Goal: Task Accomplishment & Management: Use online tool/utility

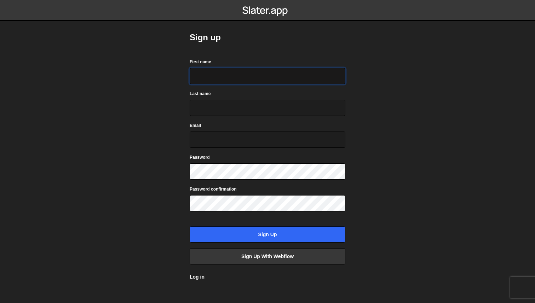
click at [211, 79] on input "First name" at bounding box center [268, 76] width 156 height 16
type input "Adib"
click at [212, 105] on input "Last name" at bounding box center [268, 108] width 156 height 16
type input "El Aile"
click at [217, 137] on input "Email" at bounding box center [268, 140] width 156 height 16
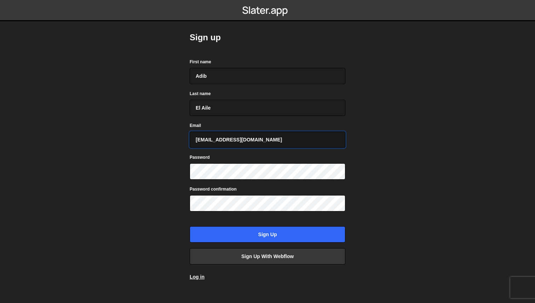
type input "adib.elaile@gmail.com"
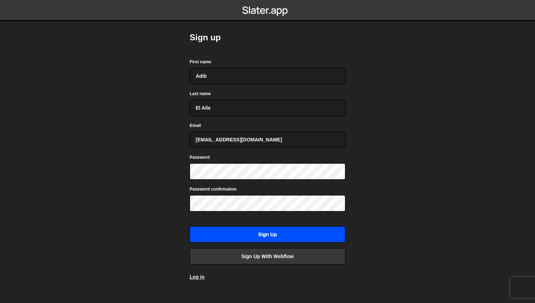
click at [280, 235] on input "Sign up" at bounding box center [268, 234] width 156 height 16
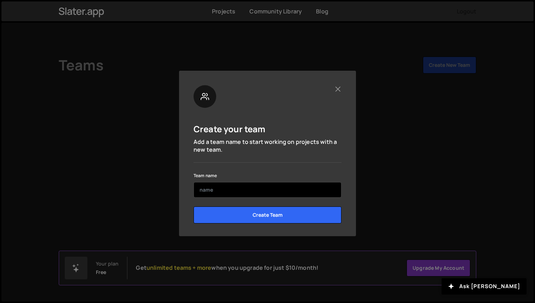
click at [232, 191] on input "text" at bounding box center [268, 190] width 148 height 16
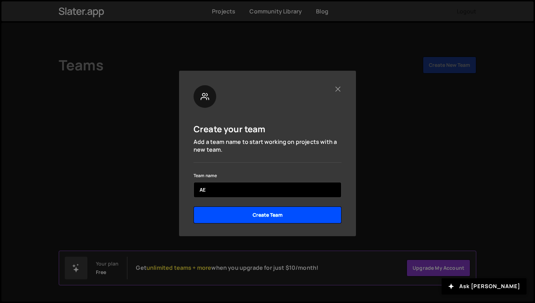
type input "AE"
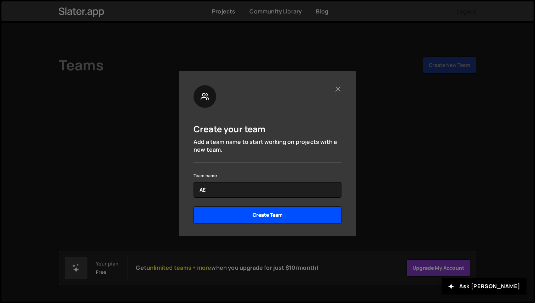
click at [233, 217] on input "Create Team" at bounding box center [268, 215] width 148 height 17
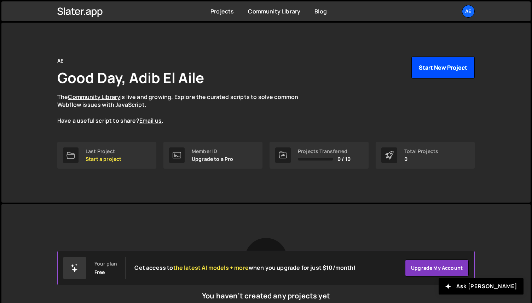
click at [441, 74] on button "Start New Project" at bounding box center [443, 68] width 63 height 22
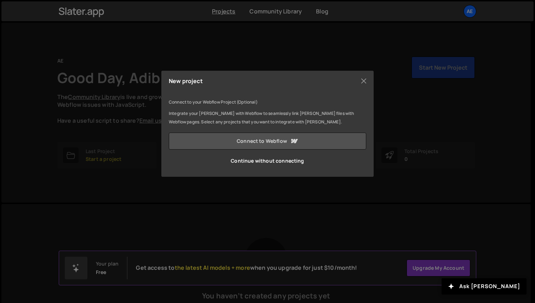
click at [269, 141] on link "Connect to Webflow" at bounding box center [267, 141] width 197 height 17
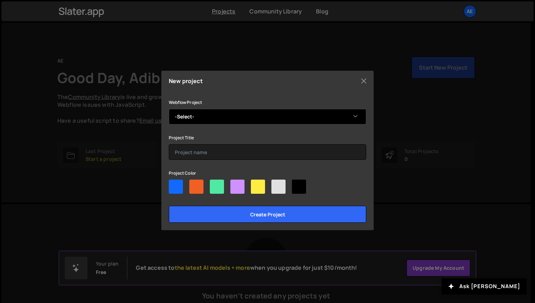
click at [293, 123] on select "-Select- exploration" at bounding box center [267, 117] width 197 height 16
select select "68c07e529161e3e0bce30834"
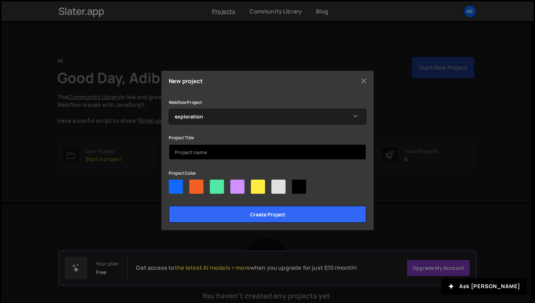
click at [269, 151] on input "text" at bounding box center [267, 152] width 197 height 16
type input "Custom cursor"
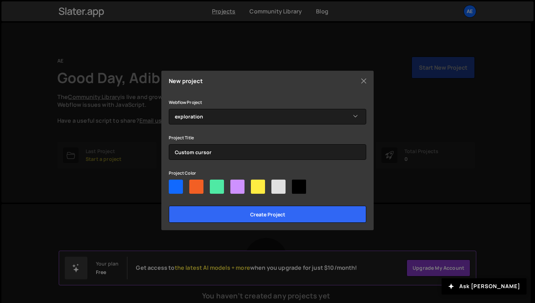
click at [201, 187] on div at bounding box center [196, 187] width 14 height 14
click at [194, 184] on input"] "radio" at bounding box center [191, 182] width 5 height 5
radio input"] "true"
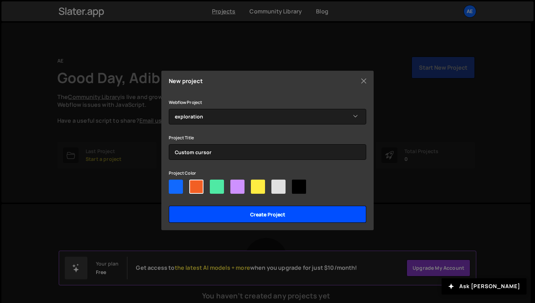
click at [249, 209] on input "Create project" at bounding box center [267, 214] width 197 height 17
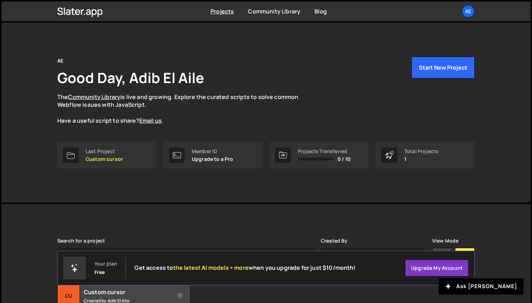
scroll to position [61, 0]
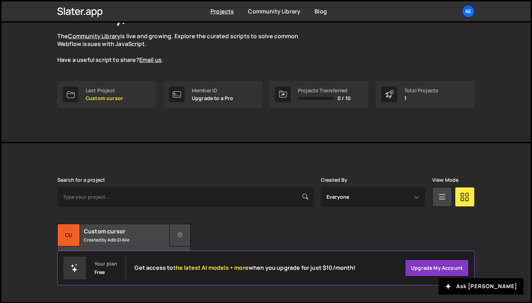
click at [180, 235] on icon at bounding box center [180, 235] width 5 height 7
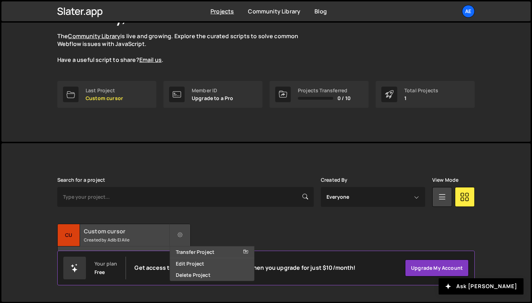
click at [123, 237] on small "Created by Adib El Aile" at bounding box center [126, 240] width 85 height 6
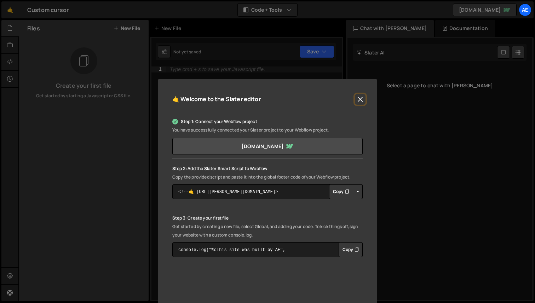
click at [358, 98] on button "Close" at bounding box center [360, 99] width 11 height 11
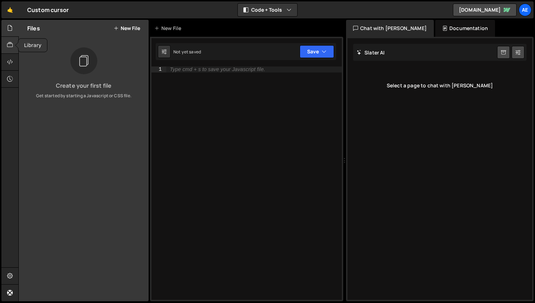
click at [10, 42] on icon at bounding box center [10, 45] width 6 height 8
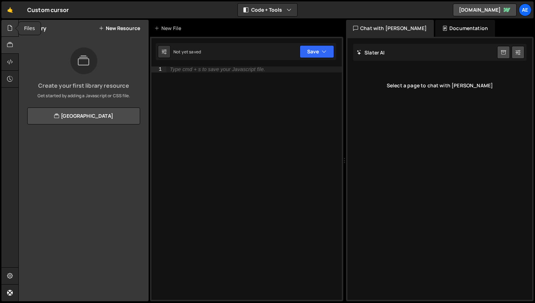
click at [10, 29] on icon at bounding box center [10, 28] width 6 height 8
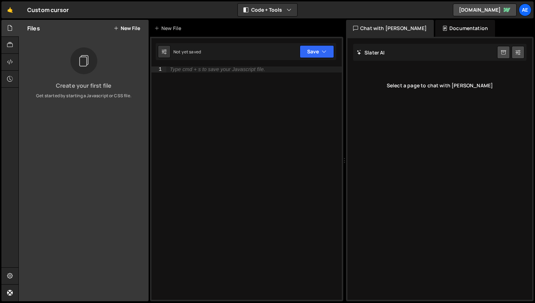
click at [125, 29] on button "New File" at bounding box center [127, 28] width 27 height 6
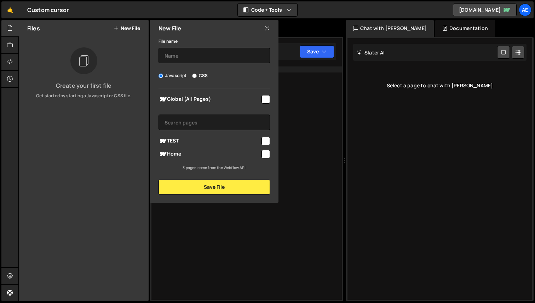
click at [265, 142] on input "checkbox" at bounding box center [266, 141] width 8 height 8
checkbox input "true"
click at [192, 58] on input "text" at bounding box center [214, 56] width 111 height 16
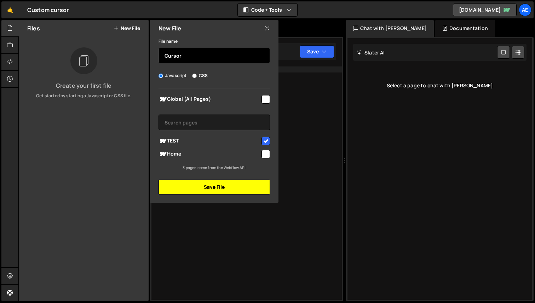
type input "Cursor"
click at [216, 188] on button "Save File" at bounding box center [214, 187] width 111 height 15
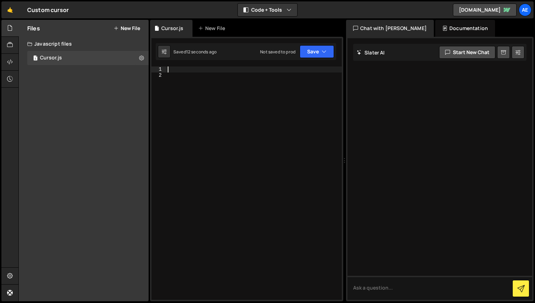
click at [187, 69] on div at bounding box center [254, 189] width 176 height 245
paste textarea "})"
type textarea "})"
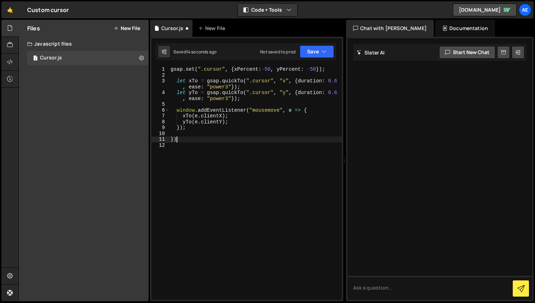
click at [173, 145] on div "gsap . set ( ".cursor" , { xPercent : - 50 , yPercent : - 50 }) ; let xTo = gsa…" at bounding box center [255, 189] width 173 height 245
type textarea "})"
click at [316, 54] on button "Save" at bounding box center [317, 51] width 34 height 13
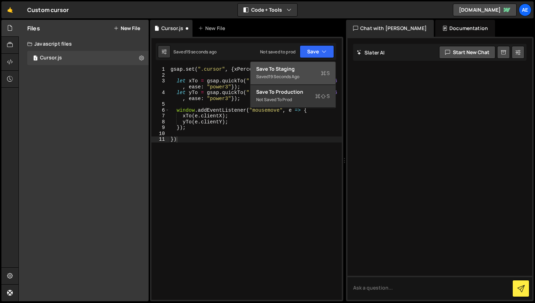
click at [297, 67] on div "Save to Staging S" at bounding box center [293, 68] width 74 height 7
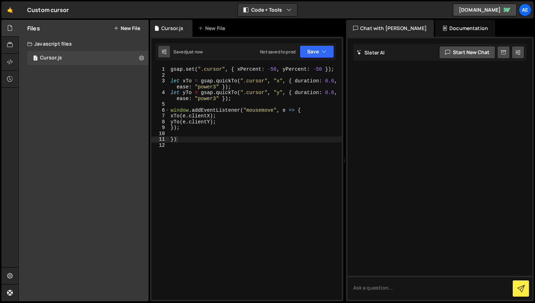
click at [165, 55] on icon at bounding box center [164, 51] width 5 height 7
select select "editor"
select select "ace/theme/monokai"
type input "14"
checkbox input "true"
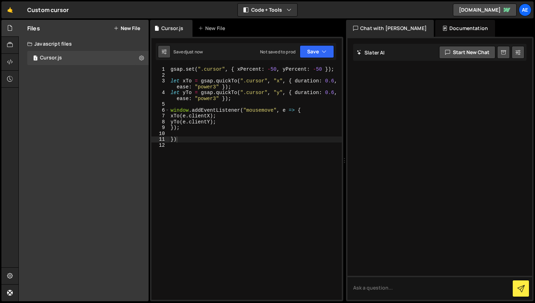
checkbox input "true"
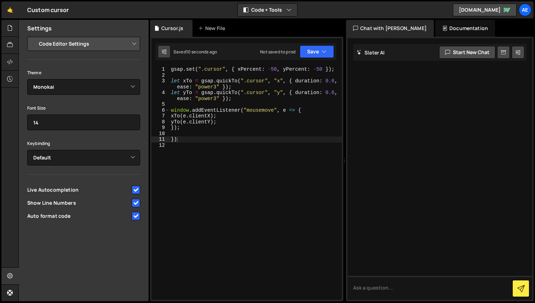
click at [165, 54] on icon at bounding box center [164, 51] width 5 height 7
click at [12, 31] on icon at bounding box center [10, 28] width 6 height 8
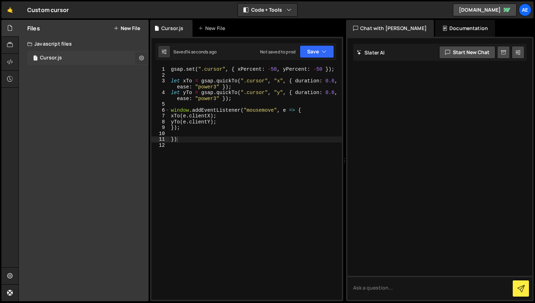
click at [142, 58] on icon at bounding box center [141, 58] width 5 height 7
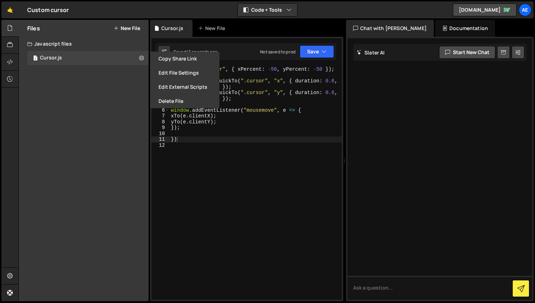
click at [245, 28] on div "Cursor.js New File" at bounding box center [246, 28] width 193 height 17
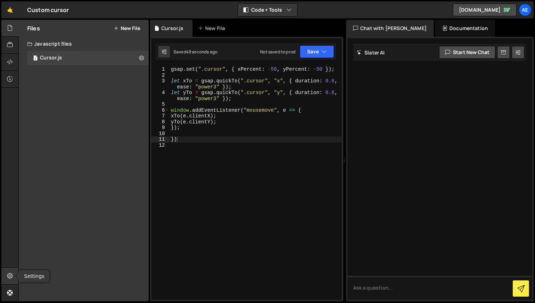
click at [11, 275] on icon at bounding box center [10, 276] width 6 height 8
select select "project"
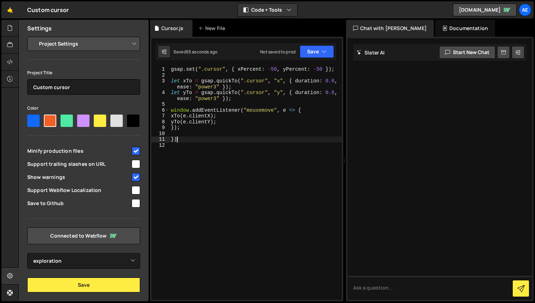
click at [285, 12] on button "Code + Tools" at bounding box center [267, 10] width 59 height 13
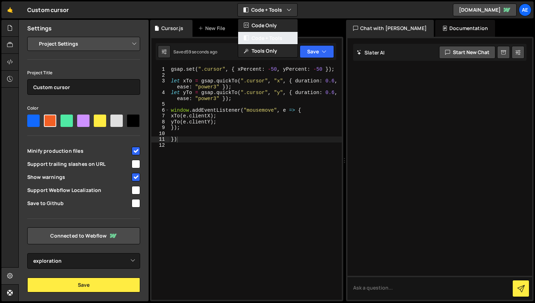
click at [273, 39] on button "Code + Tools" at bounding box center [267, 38] width 59 height 13
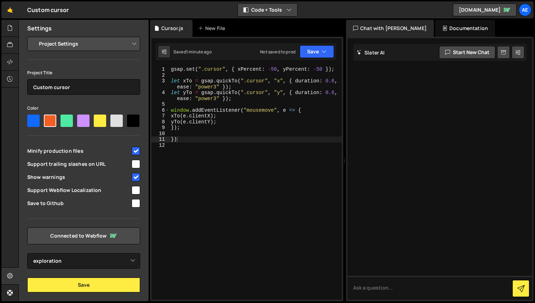
click at [287, 13] on icon "button" at bounding box center [289, 9] width 5 height 7
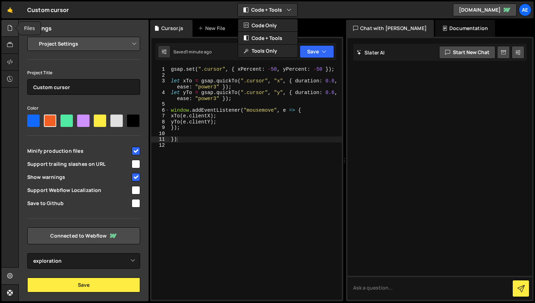
click at [12, 30] on icon at bounding box center [10, 28] width 6 height 8
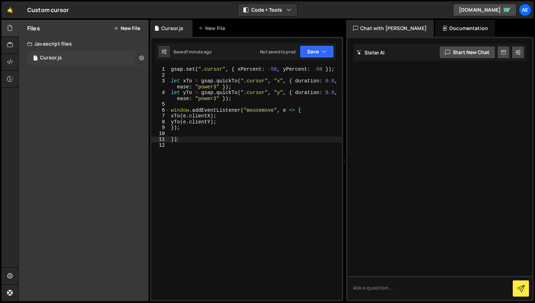
click at [139, 59] on icon at bounding box center [141, 58] width 5 height 7
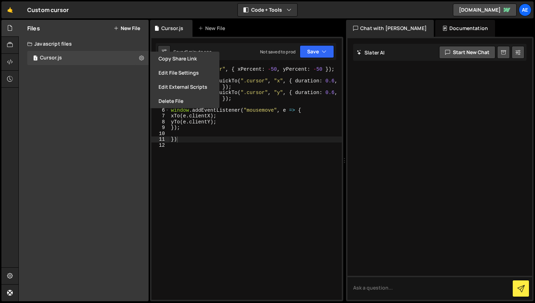
click at [108, 124] on div "Files New File Create your first file Get started by starting a Javascript or C…" at bounding box center [84, 161] width 130 height 282
click at [137, 13] on div "🤙 Custom cursor ⚠️ Code is being edited in another browser Code + Tools Code On…" at bounding box center [267, 9] width 532 height 17
checkbox input "false"
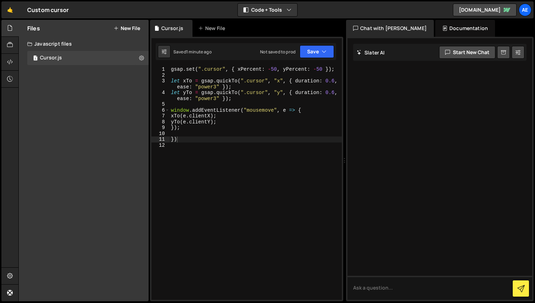
click at [221, 27] on div "New File" at bounding box center [213, 28] width 30 height 7
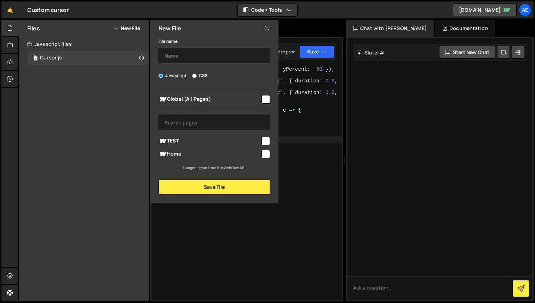
click at [194, 75] on input "CSS" at bounding box center [194, 76] width 5 height 5
radio input "true"
click at [159, 75] on input "Javascript" at bounding box center [161, 76] width 5 height 5
radio input "true"
click at [194, 76] on input "CSS" at bounding box center [194, 76] width 5 height 5
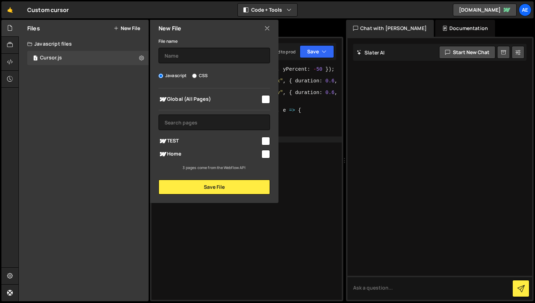
radio input "true"
click at [266, 141] on input "checkbox" at bounding box center [266, 141] width 8 height 8
checkbox input "true"
click at [225, 183] on button "Save File" at bounding box center [214, 187] width 111 height 15
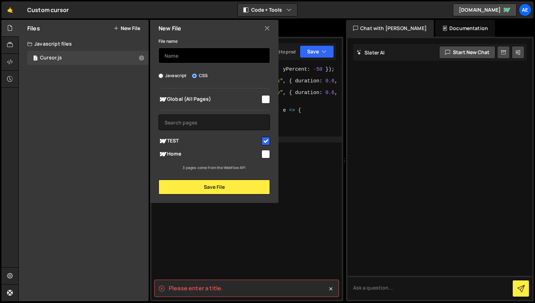
click at [198, 58] on input "text" at bounding box center [214, 56] width 111 height 16
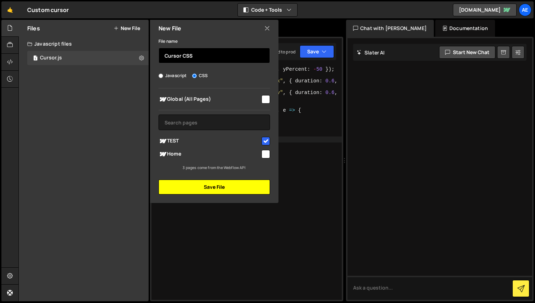
type input "Cursor CSS"
click at [218, 186] on button "Save File" at bounding box center [214, 187] width 111 height 15
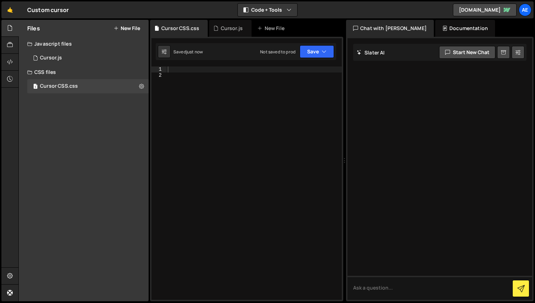
click at [184, 71] on div at bounding box center [254, 189] width 176 height 245
paste textarea "})"
type textarea "})"
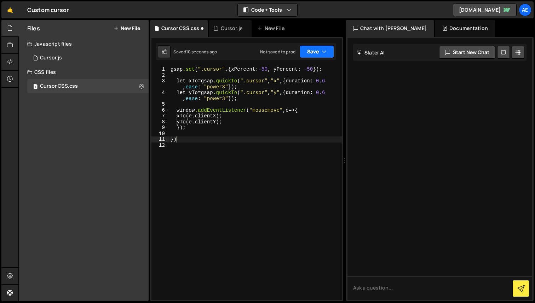
click at [312, 52] on button "Save" at bounding box center [317, 51] width 34 height 13
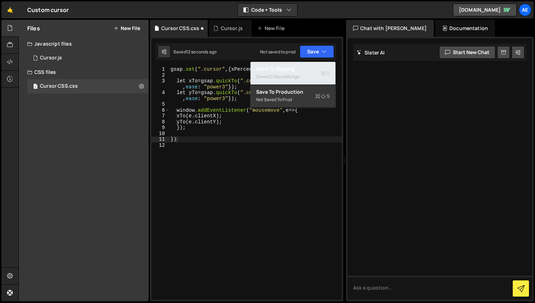
click at [298, 70] on div "Save to Staging S" at bounding box center [293, 68] width 74 height 7
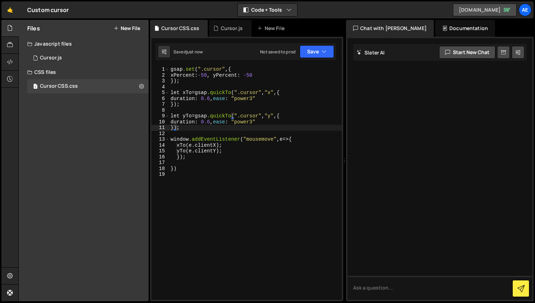
click at [463, 10] on link "[DOMAIN_NAME]" at bounding box center [485, 10] width 64 height 13
click at [141, 87] on icon at bounding box center [141, 86] width 5 height 7
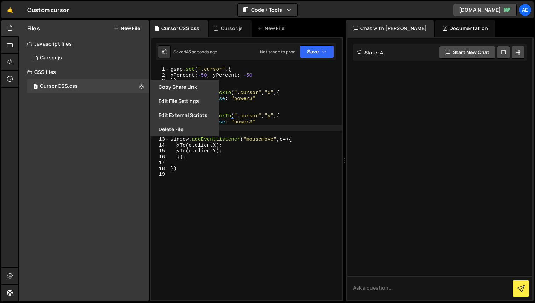
click at [164, 125] on button "Delete File" at bounding box center [184, 129] width 69 height 14
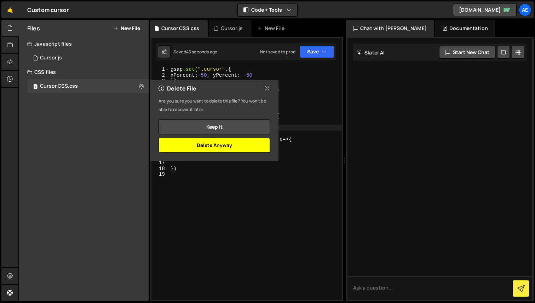
click at [206, 146] on button "Delete Anyway" at bounding box center [214, 145] width 111 height 15
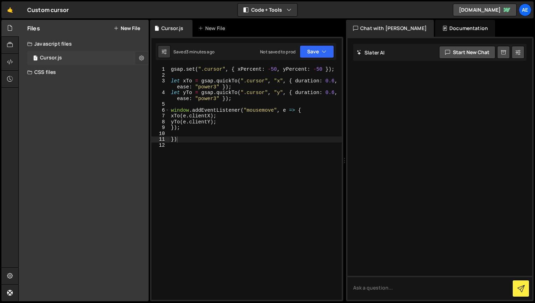
click at [140, 58] on icon at bounding box center [141, 58] width 5 height 7
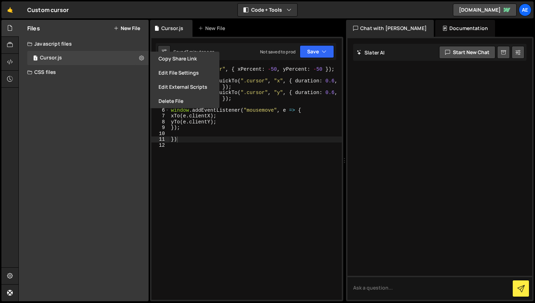
click at [164, 96] on button "Delete File" at bounding box center [184, 101] width 69 height 14
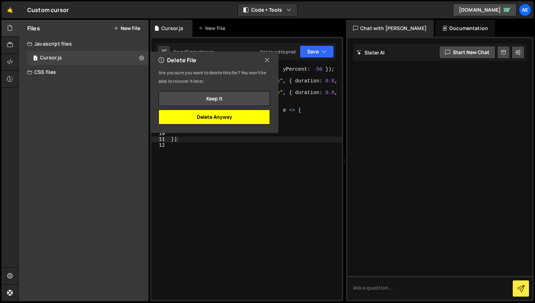
click at [206, 114] on button "Delete Anyway" at bounding box center [214, 117] width 111 height 15
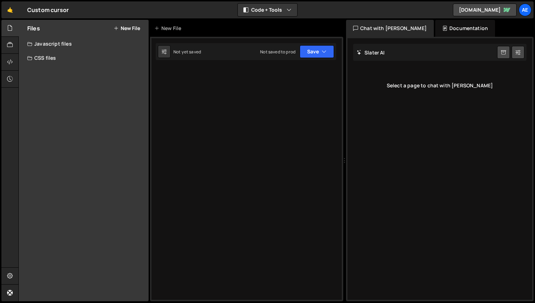
click at [44, 56] on div "CSS files" at bounding box center [84, 58] width 130 height 14
click at [49, 41] on div "Javascript files" at bounding box center [84, 44] width 130 height 14
click at [130, 28] on button "New File" at bounding box center [127, 28] width 27 height 6
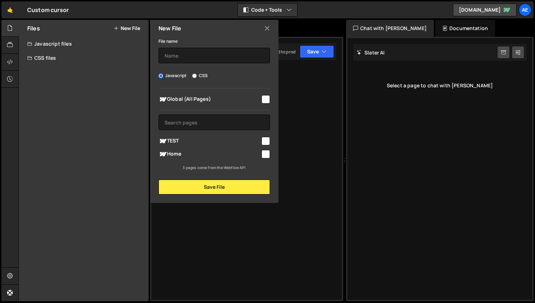
click at [269, 28] on icon at bounding box center [267, 28] width 6 height 8
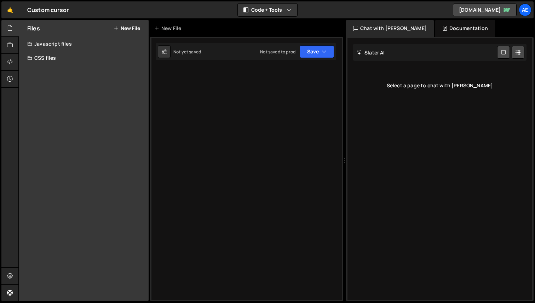
click at [137, 27] on button "New File" at bounding box center [127, 28] width 27 height 6
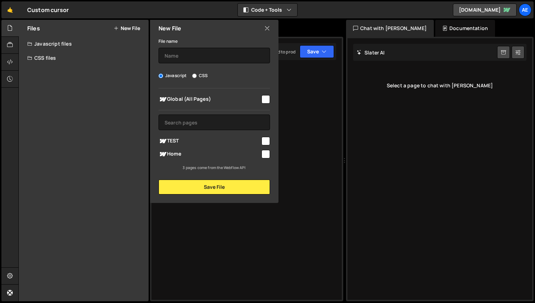
click at [266, 27] on icon at bounding box center [267, 28] width 6 height 8
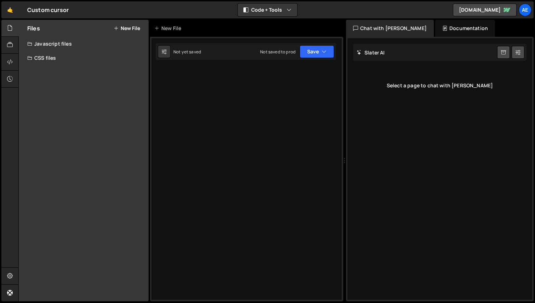
click at [179, 28] on div "New File" at bounding box center [169, 28] width 30 height 7
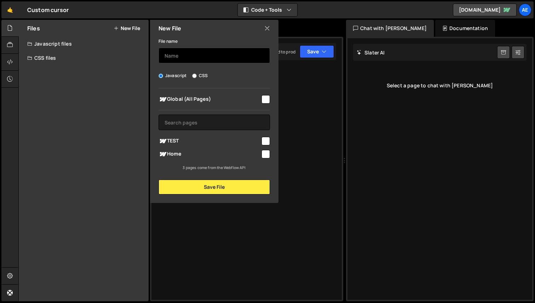
click at [175, 58] on input "text" at bounding box center [214, 56] width 111 height 16
type input "Cursor"
click at [265, 143] on input "checkbox" at bounding box center [266, 141] width 8 height 8
checkbox input "true"
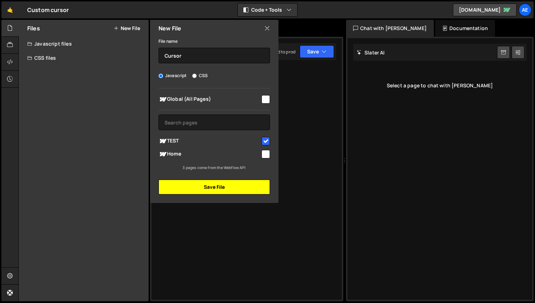
click at [211, 189] on button "Save File" at bounding box center [214, 187] width 111 height 15
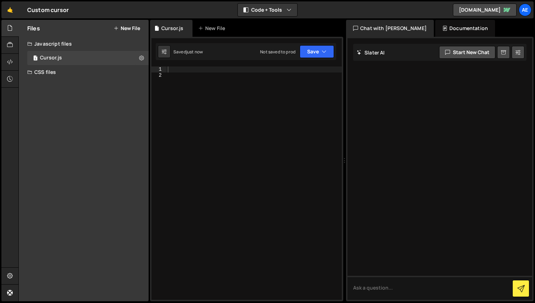
click at [178, 69] on div at bounding box center [254, 189] width 176 height 245
paste textarea "})"
type textarea "})"
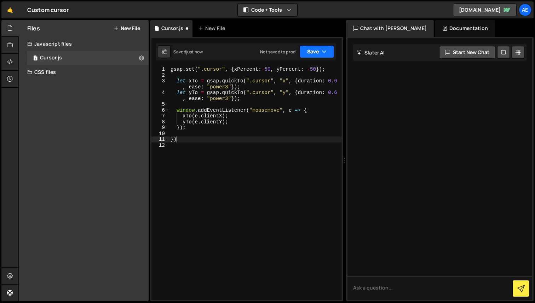
click at [310, 55] on button "Save" at bounding box center [317, 51] width 34 height 13
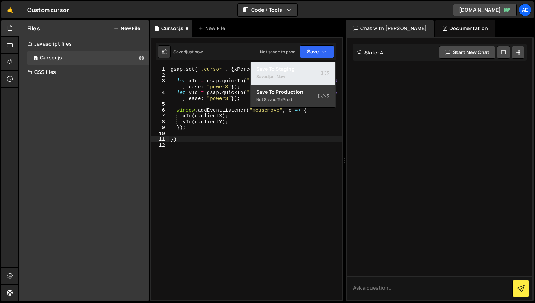
click at [299, 70] on div "Save to Staging S" at bounding box center [293, 68] width 74 height 7
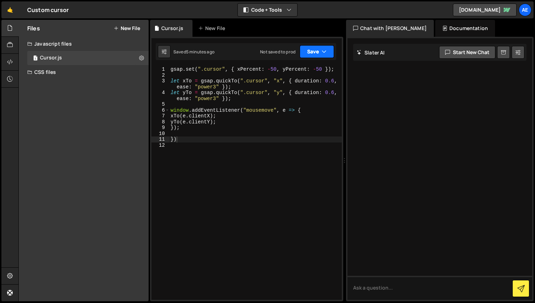
click at [323, 53] on icon "button" at bounding box center [324, 51] width 5 height 7
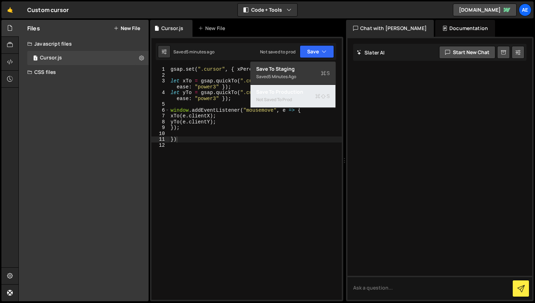
click at [303, 98] on div "Not saved to prod" at bounding box center [293, 100] width 74 height 8
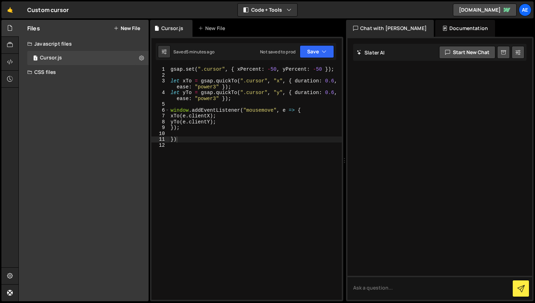
click at [198, 146] on div "gsap . set ( ".cursor" , { xPercent : - 50 , yPercent : - 50 }) ; let xTo = gsa…" at bounding box center [255, 189] width 173 height 245
type textarea "})"
click at [327, 52] on button "Save" at bounding box center [317, 51] width 34 height 13
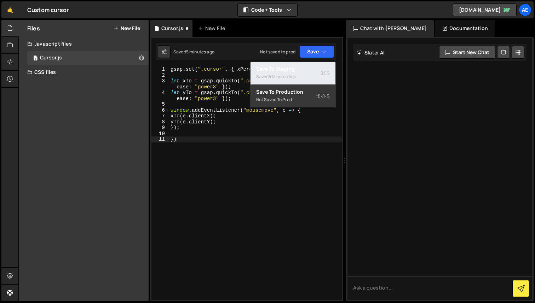
click at [321, 69] on div "Save to Staging S" at bounding box center [293, 68] width 74 height 7
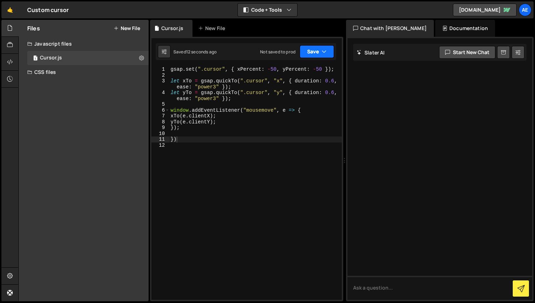
click at [324, 52] on icon "button" at bounding box center [324, 51] width 5 height 7
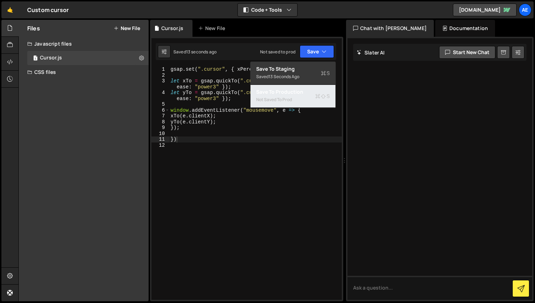
click at [312, 90] on div "Save to Production S" at bounding box center [293, 91] width 74 height 7
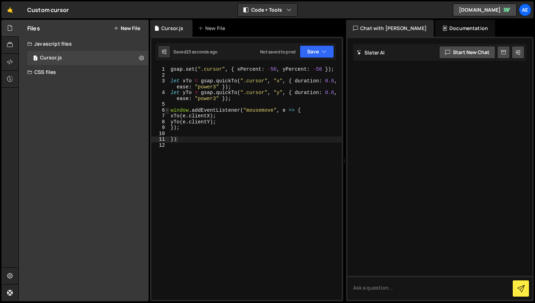
click at [167, 111] on span at bounding box center [167, 111] width 4 height 6
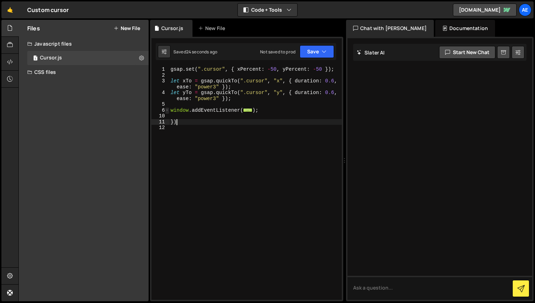
click at [167, 111] on span at bounding box center [167, 111] width 4 height 6
